Goal: Task Accomplishment & Management: Manage account settings

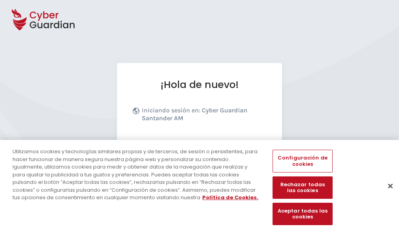
scroll to position [96, 0]
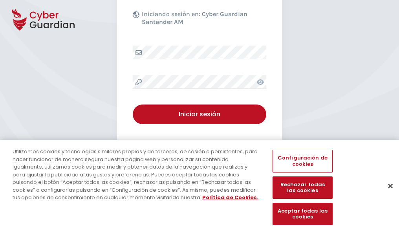
click at [387, 194] on button "Cerrar" at bounding box center [390, 185] width 17 height 17
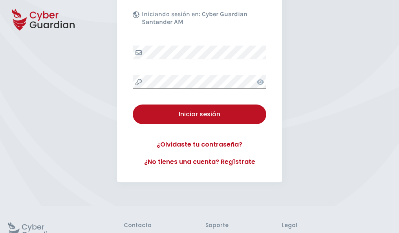
scroll to position [153, 0]
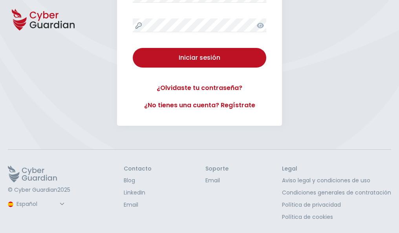
click at [133, 48] on button "Iniciar sesión" at bounding box center [200, 58] width 134 height 20
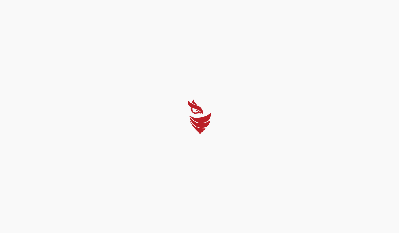
scroll to position [0, 0]
select select "Português (BR)"
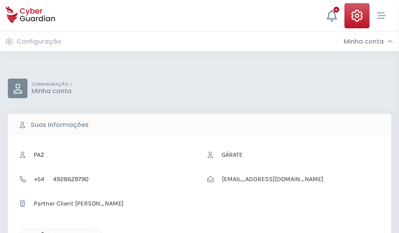
click at [40, 232] on icon "button" at bounding box center [40, 235] width 7 height 7
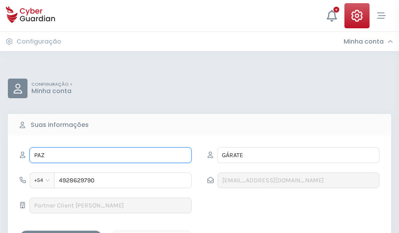
click at [110, 155] on input "PAZ" at bounding box center [110, 155] width 162 height 16
type input "P"
type input "Lucía"
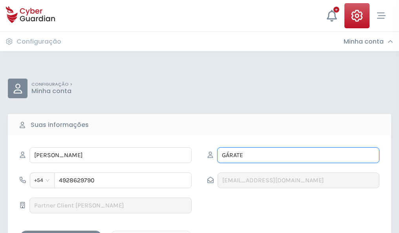
click at [298, 155] on input "GÁRATE" at bounding box center [298, 155] width 162 height 16
type input "G"
type input "Esteve"
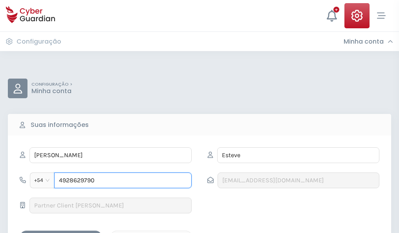
click at [123, 180] on input "4928629790" at bounding box center [123, 181] width 138 height 16
type input "4"
type input "4983862671"
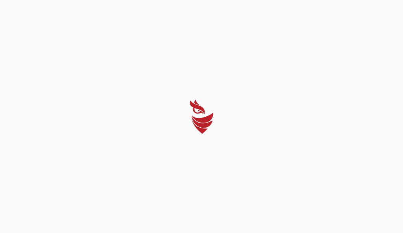
select select "Português (BR)"
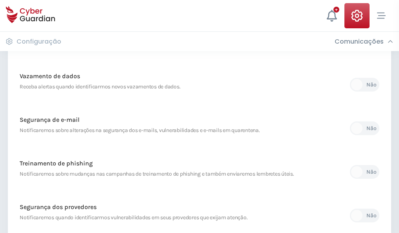
scroll to position [414, 0]
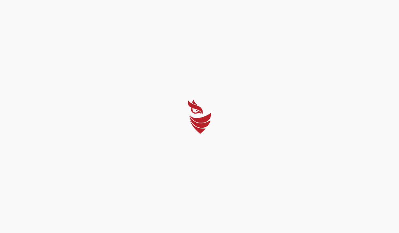
select select "Português (BR)"
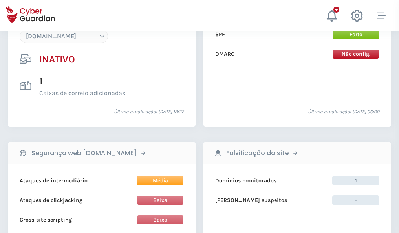
scroll to position [740, 0]
